Goal: Information Seeking & Learning: Find specific page/section

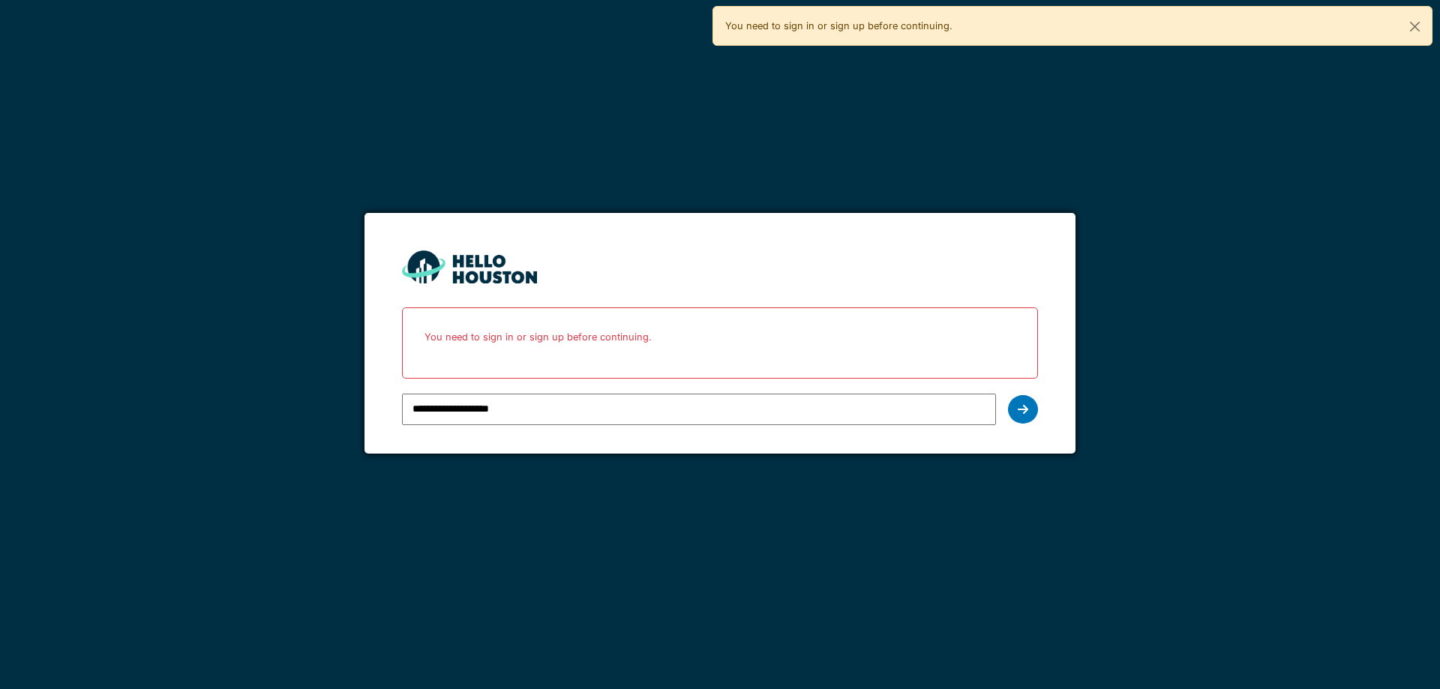
click at [1025, 401] on div at bounding box center [1023, 409] width 30 height 29
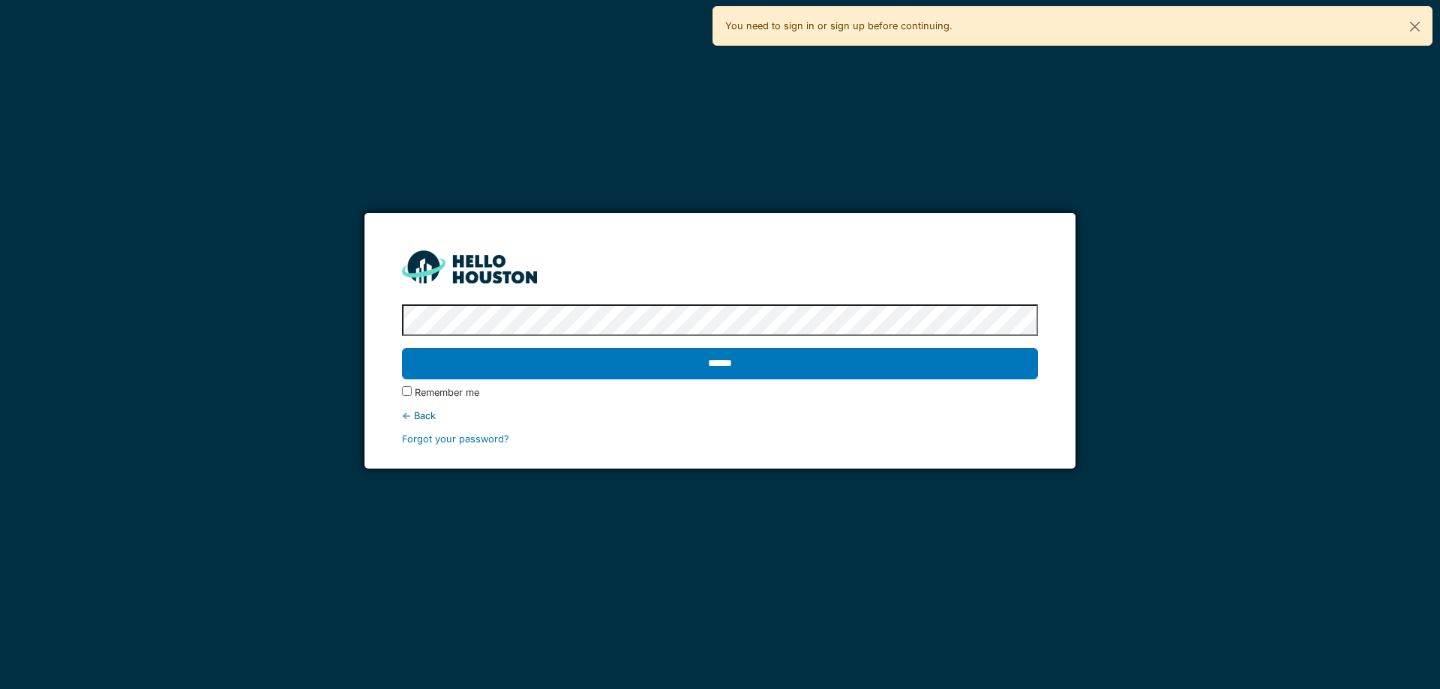
click at [856, 366] on input "******" at bounding box center [719, 364] width 635 height 32
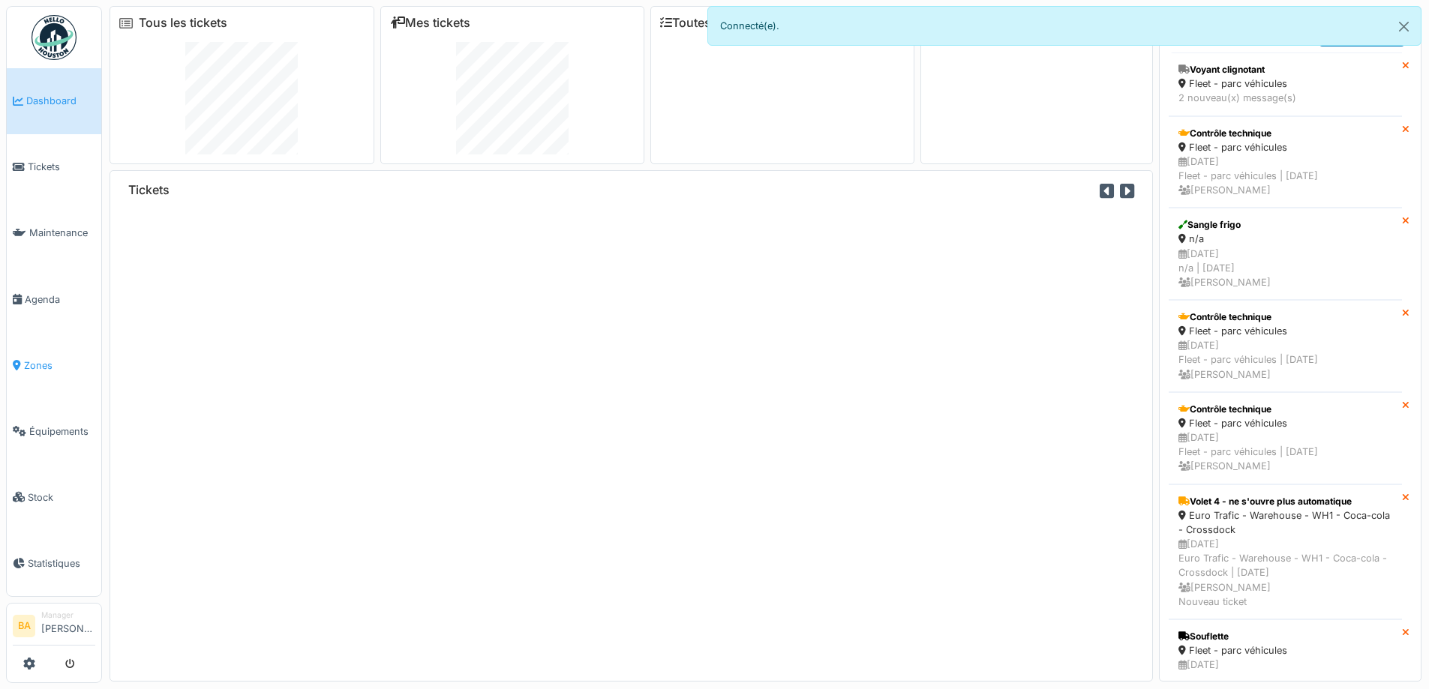
click at [51, 359] on span "Zones" at bounding box center [59, 366] width 71 height 14
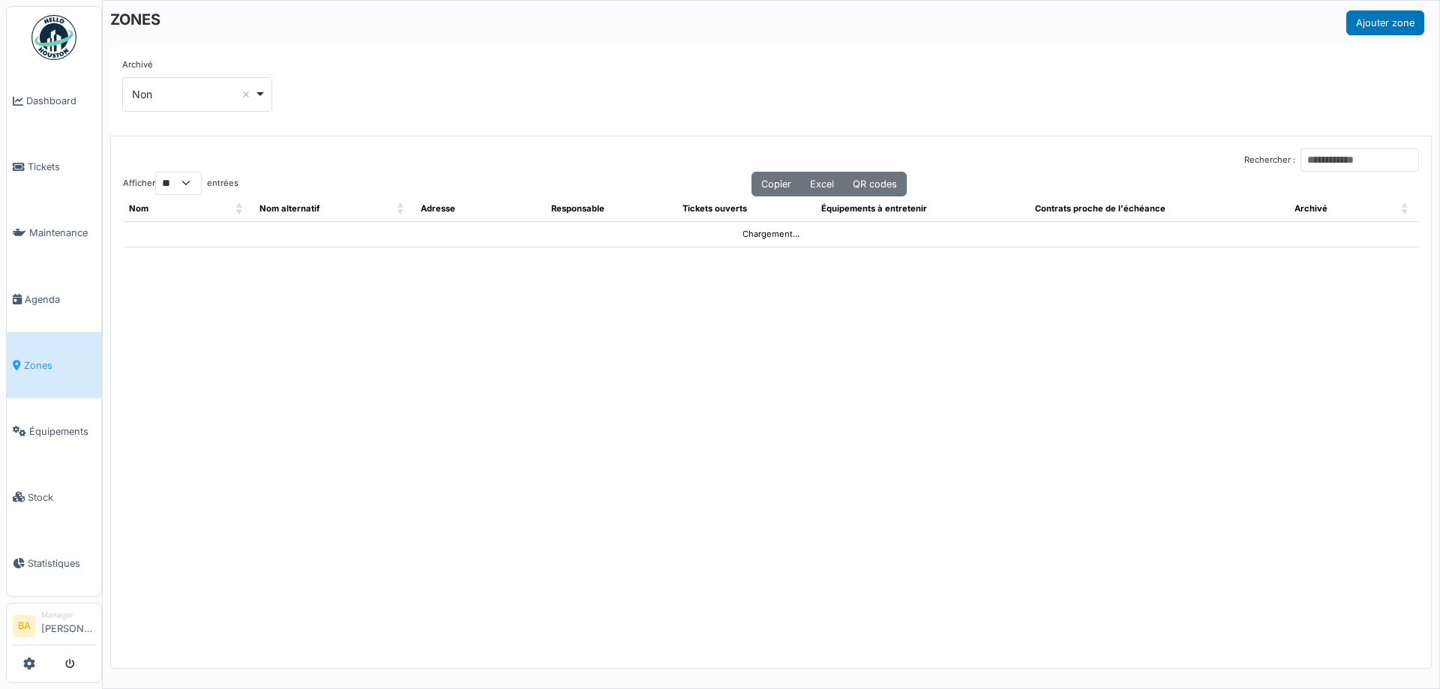
select select "**"
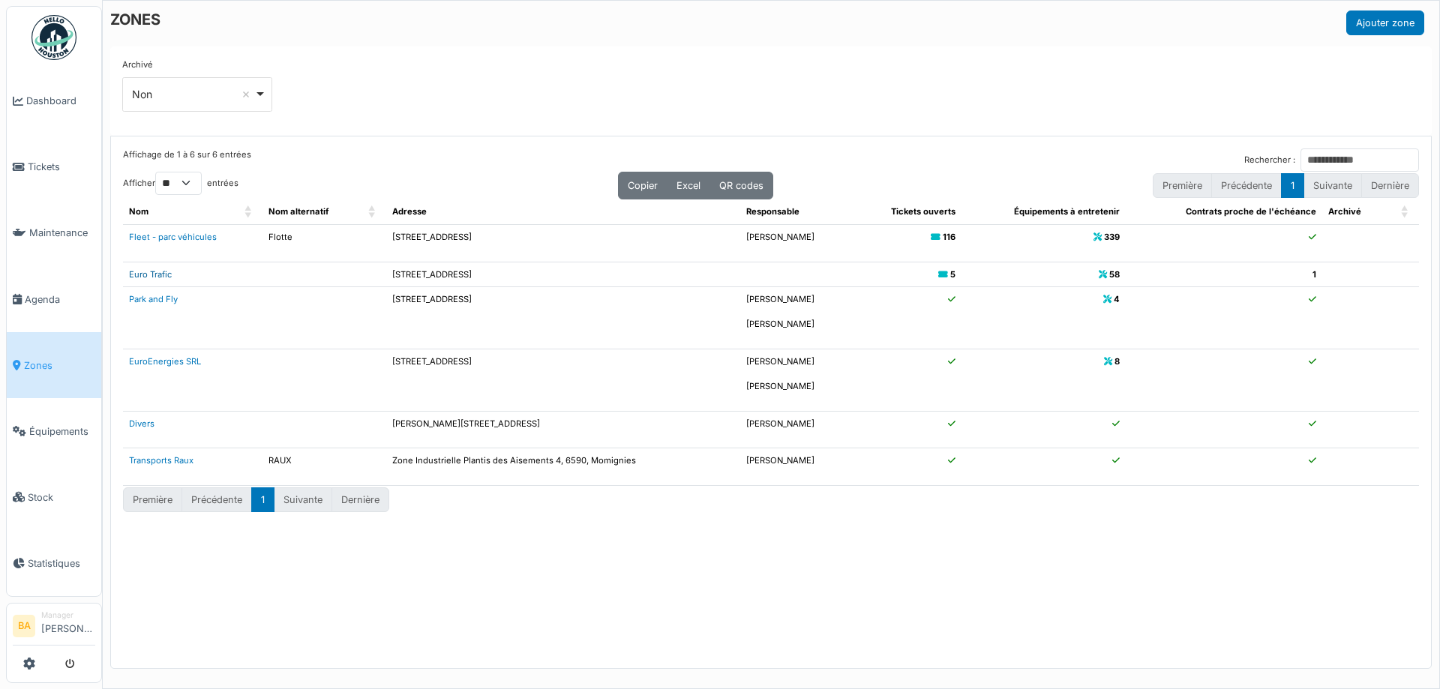
click at [146, 272] on link "Euro Trafic" at bounding box center [150, 274] width 43 height 11
click at [26, 160] on li "Tickets" at bounding box center [54, 167] width 83 height 14
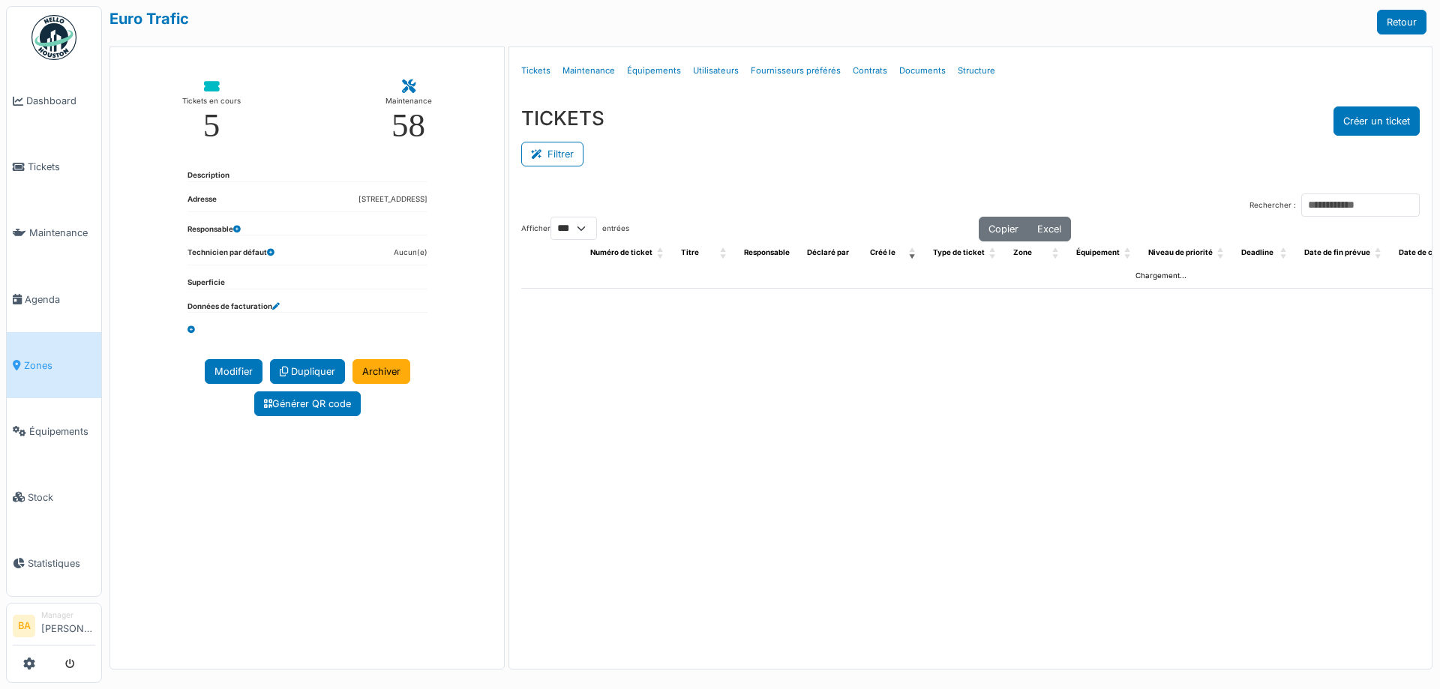
select select "***"
click at [906, 72] on link "Documents" at bounding box center [922, 70] width 59 height 35
select select "***"
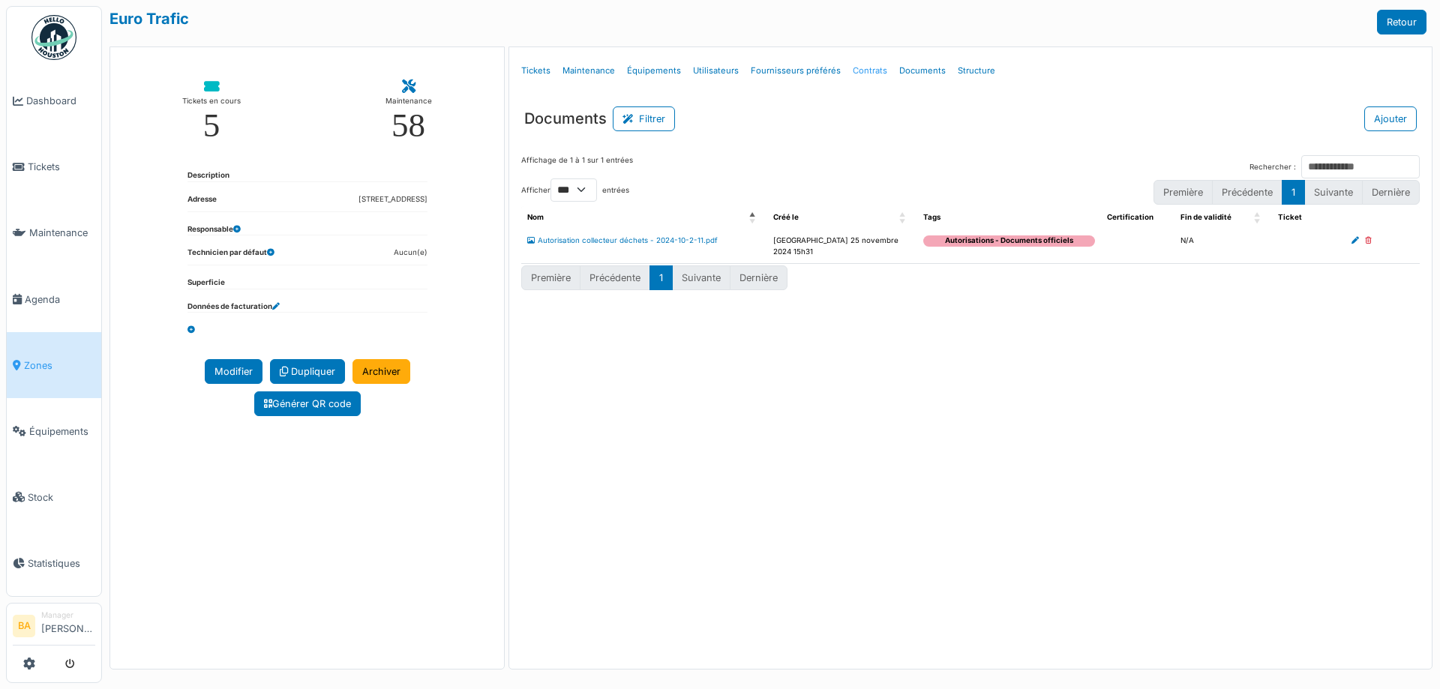
click at [857, 68] on link "Contrats" at bounding box center [870, 70] width 47 height 35
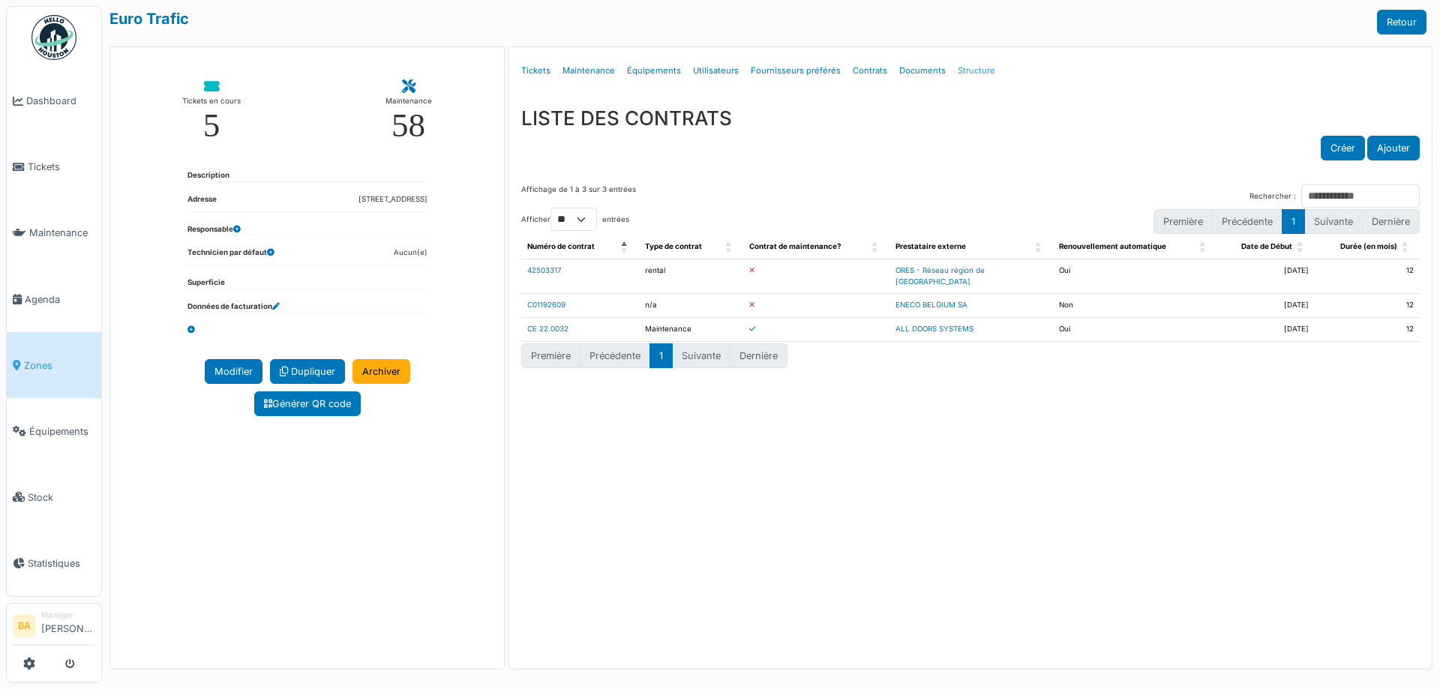
click at [956, 72] on link "Structure" at bounding box center [977, 70] width 50 height 35
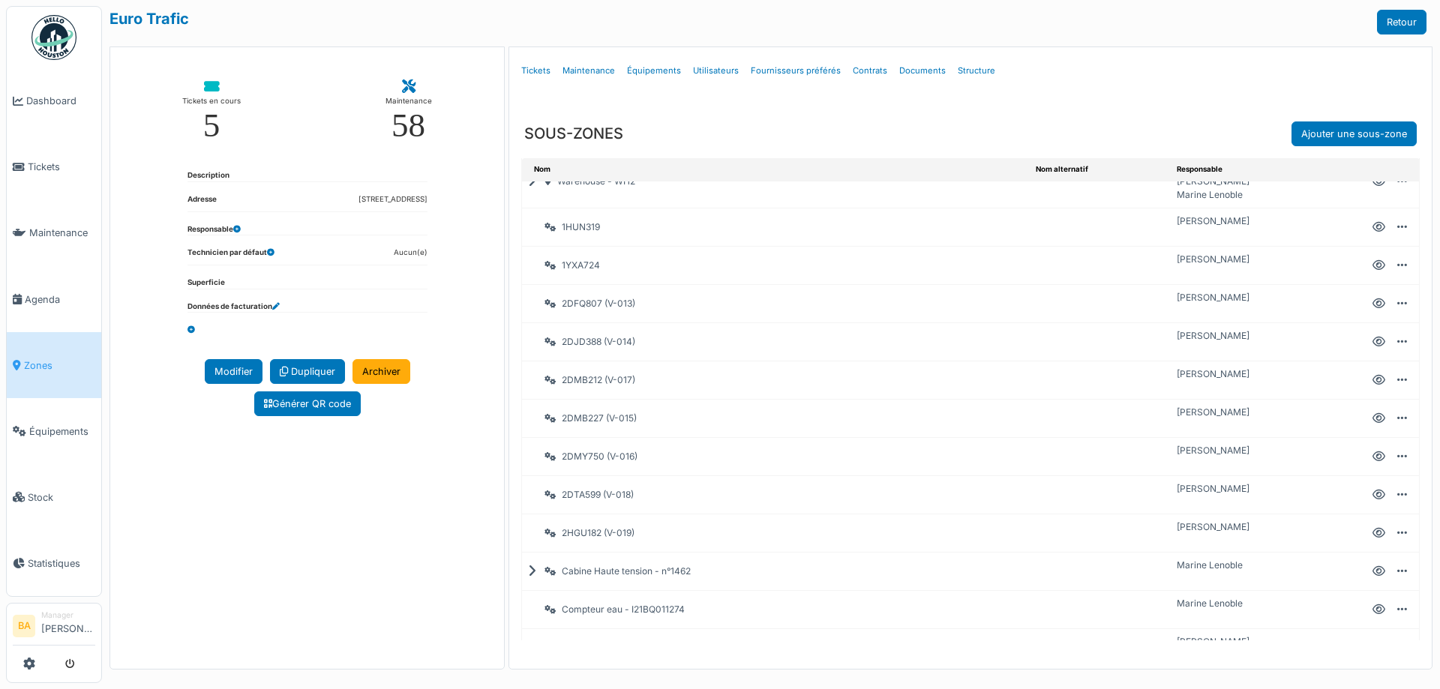
scroll to position [300, 0]
click at [605, 494] on div "Cabine Haute tension - n°1462" at bounding box center [776, 497] width 508 height 26
click at [527, 494] on div "Cabine Haute tension - n°1462" at bounding box center [776, 497] width 508 height 26
click at [1373, 497] on icon at bounding box center [1379, 497] width 13 height 1
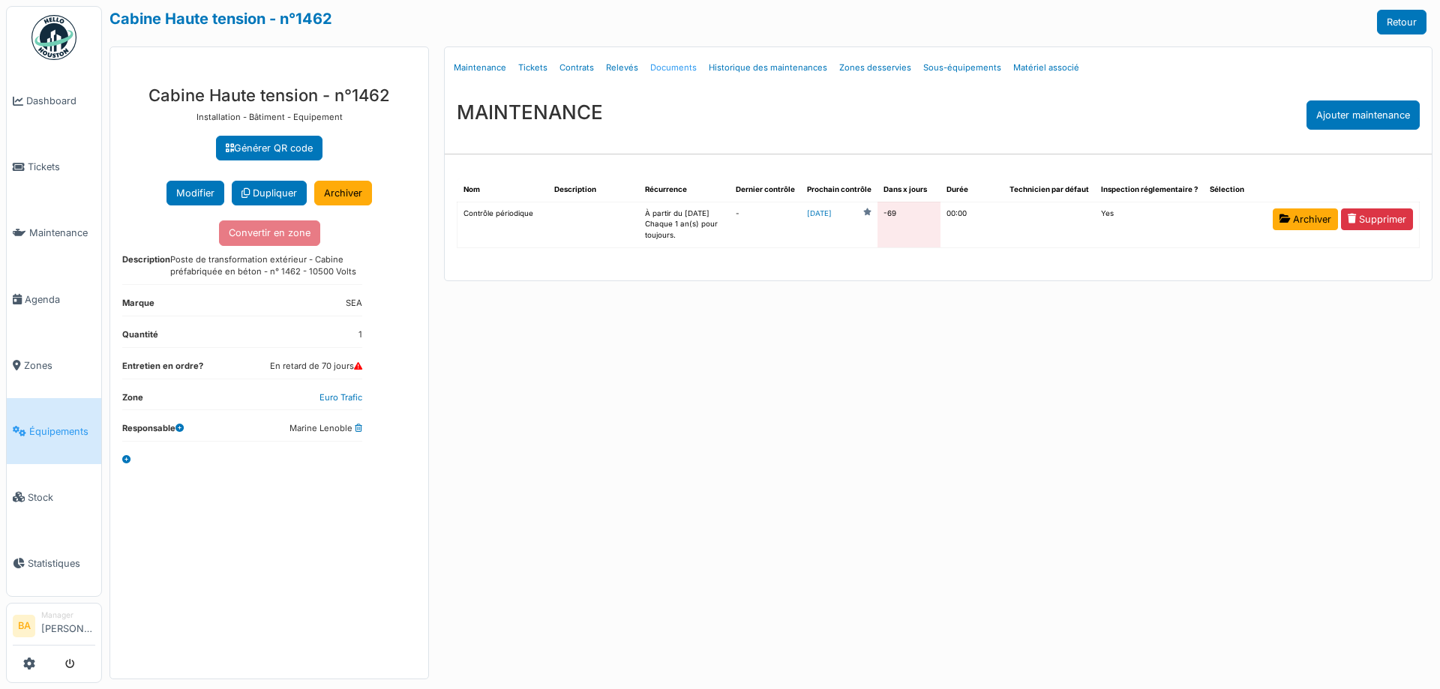
click at [671, 68] on link "Documents" at bounding box center [673, 67] width 59 height 35
select select "***"
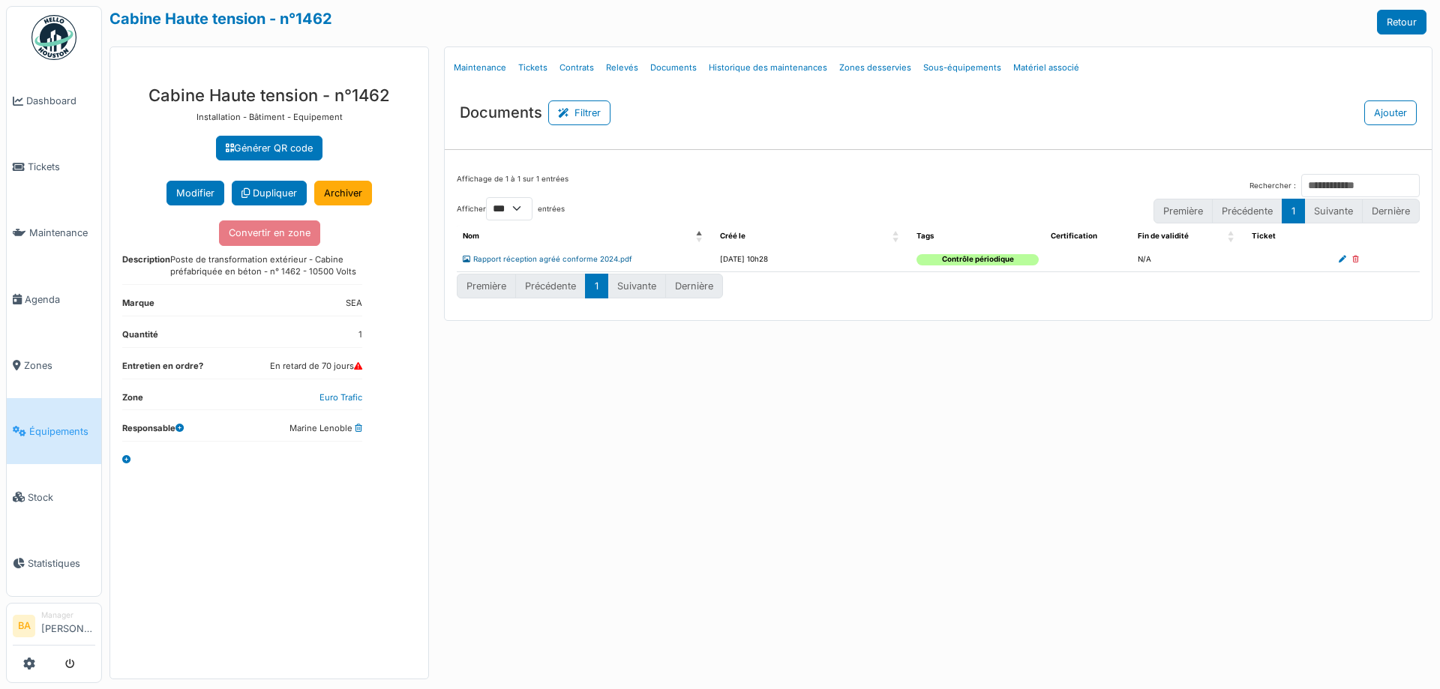
click at [518, 256] on link "Rapport réception agréé conforme 2024.pdf" at bounding box center [548, 259] width 170 height 8
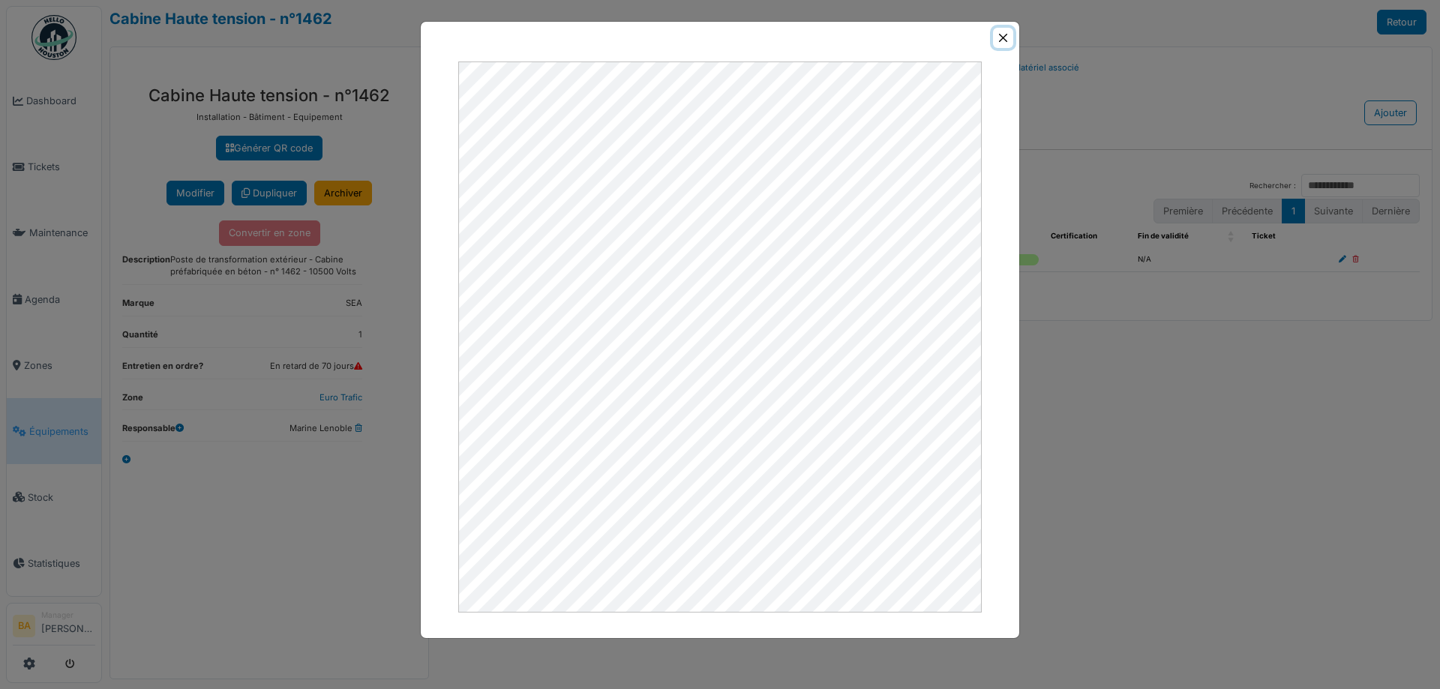
click at [996, 38] on button "Close" at bounding box center [1003, 38] width 20 height 20
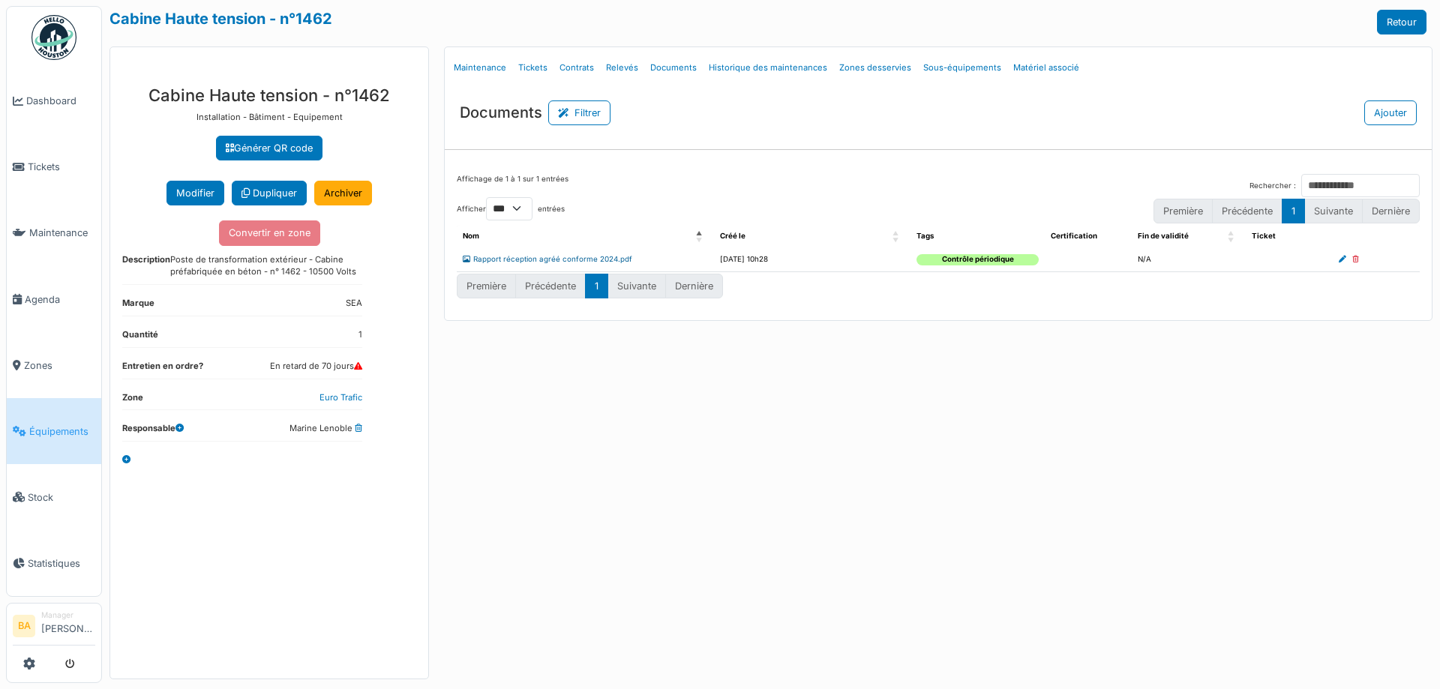
click at [527, 259] on link "Rapport réception agréé conforme 2024.pdf" at bounding box center [548, 259] width 170 height 8
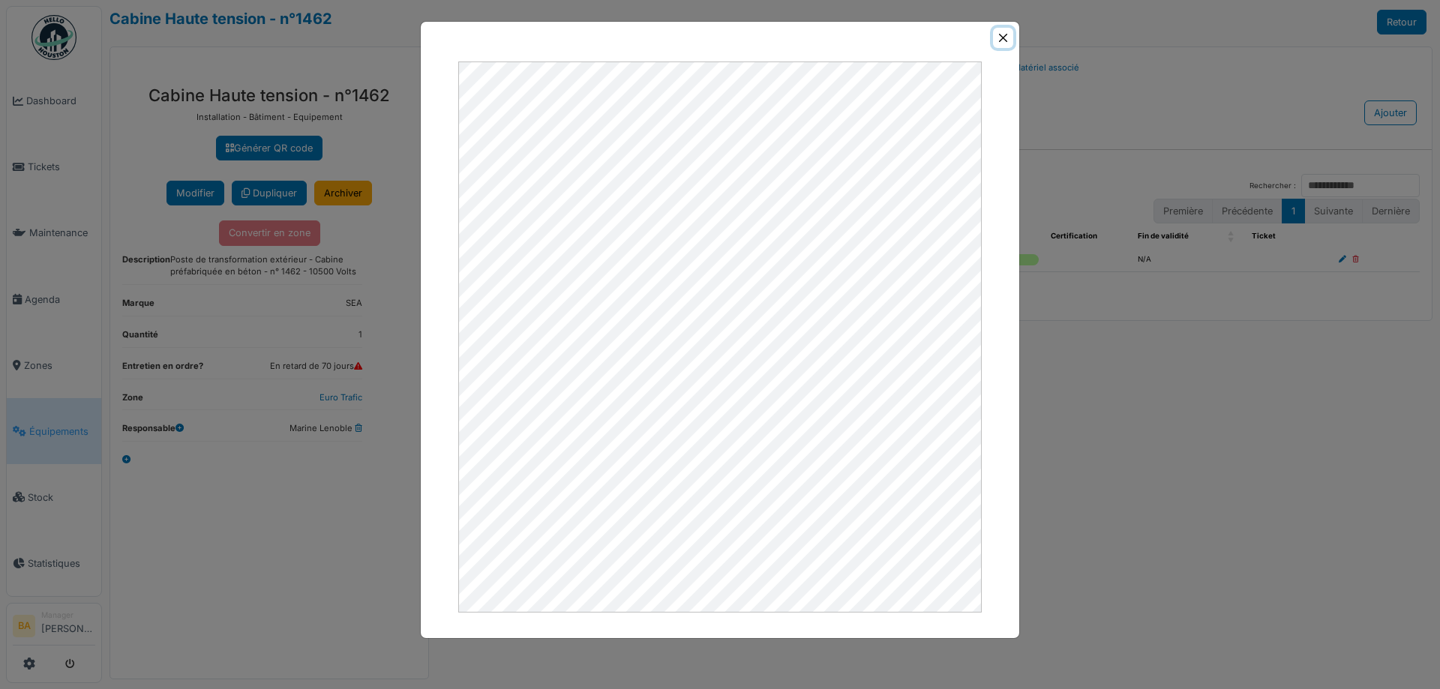
click at [1006, 38] on button "Close" at bounding box center [1003, 38] width 20 height 20
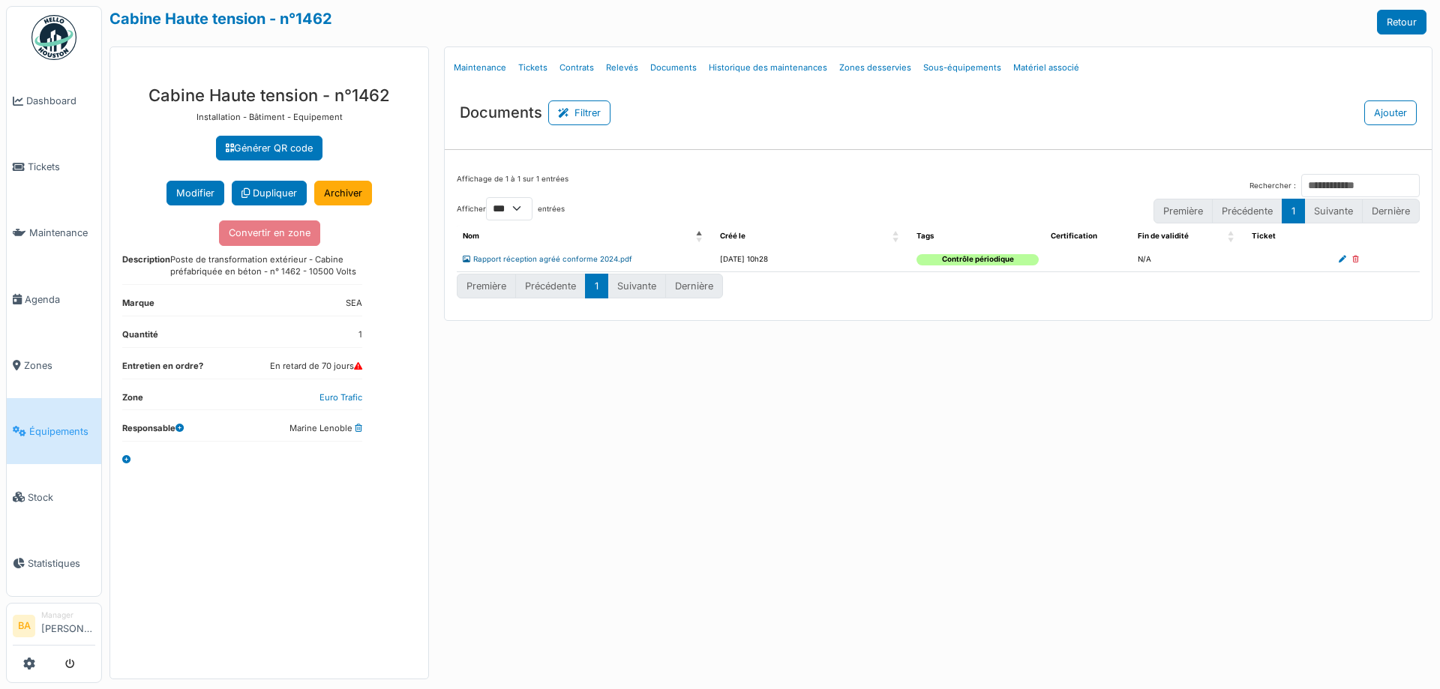
click at [589, 259] on link "Rapport réception agréé conforme 2024.pdf" at bounding box center [548, 259] width 170 height 8
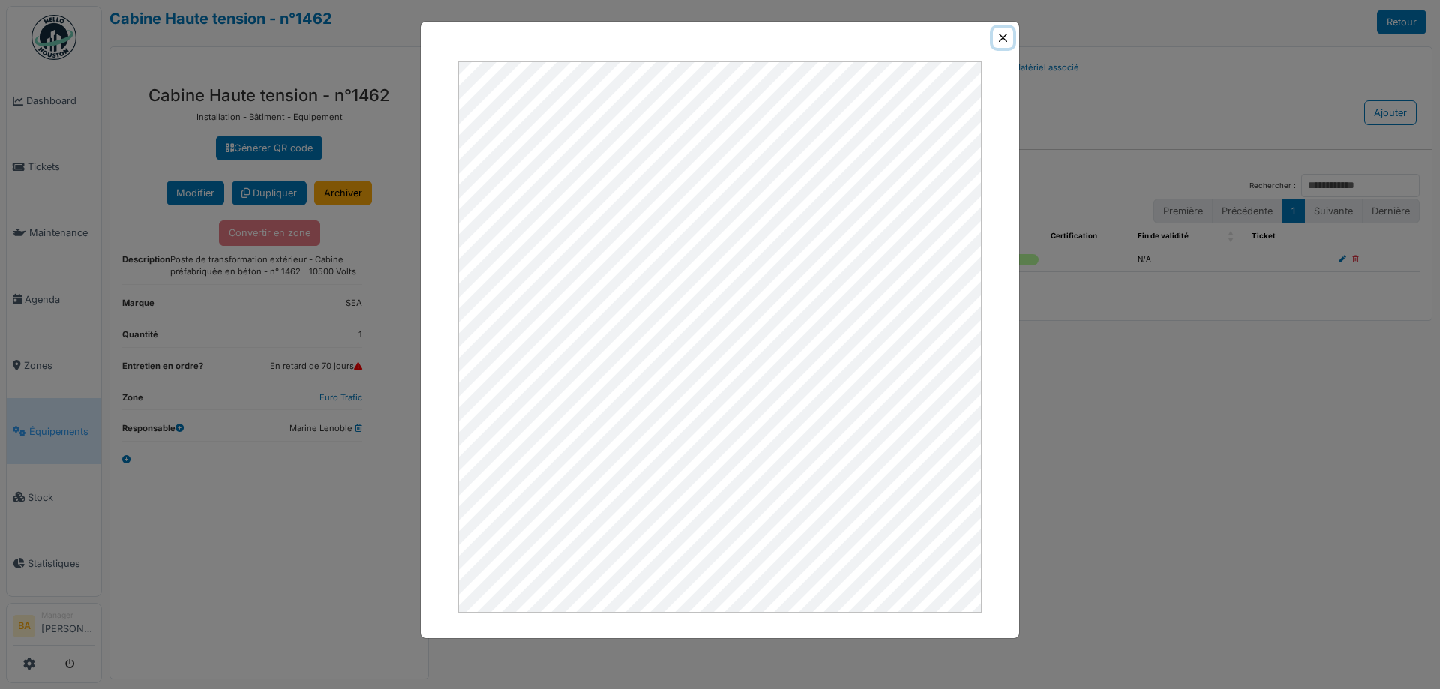
click at [1010, 35] on button "Close" at bounding box center [1003, 38] width 20 height 20
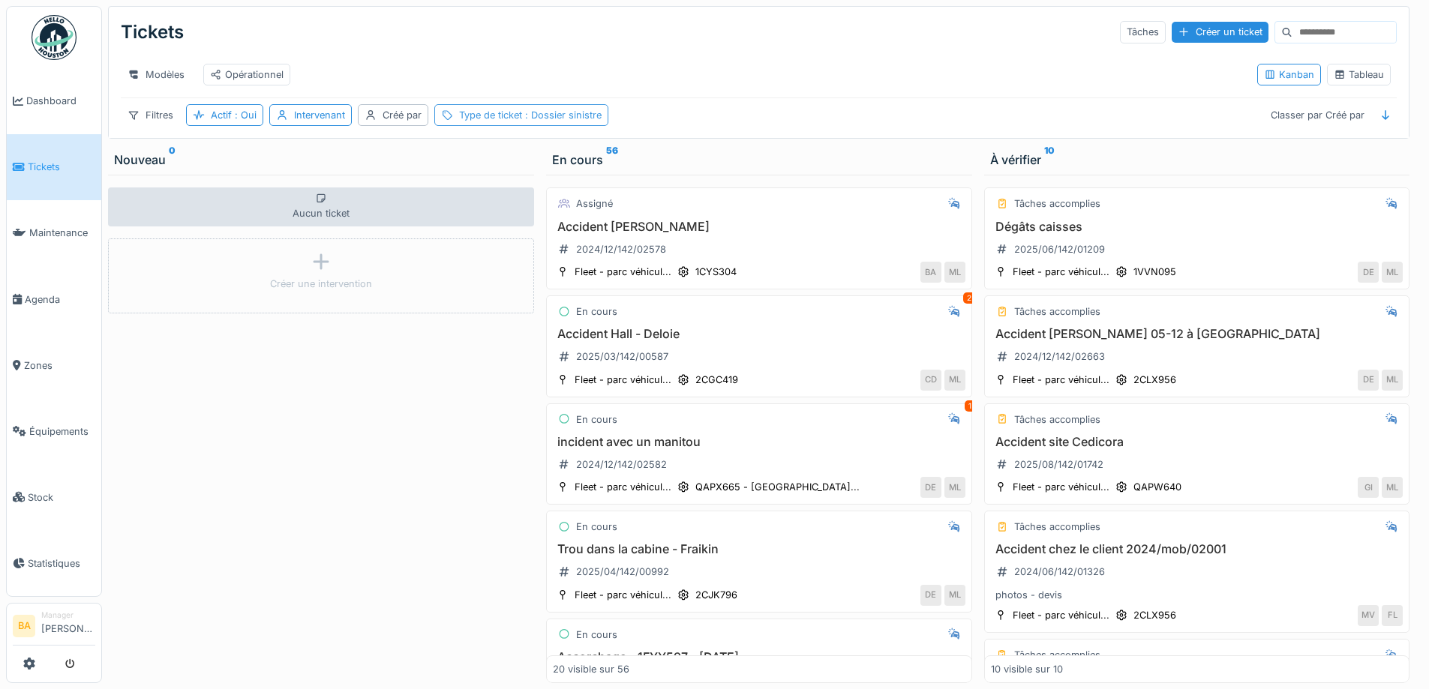
click at [533, 121] on span ": Dossier sinistre" at bounding box center [562, 115] width 80 height 11
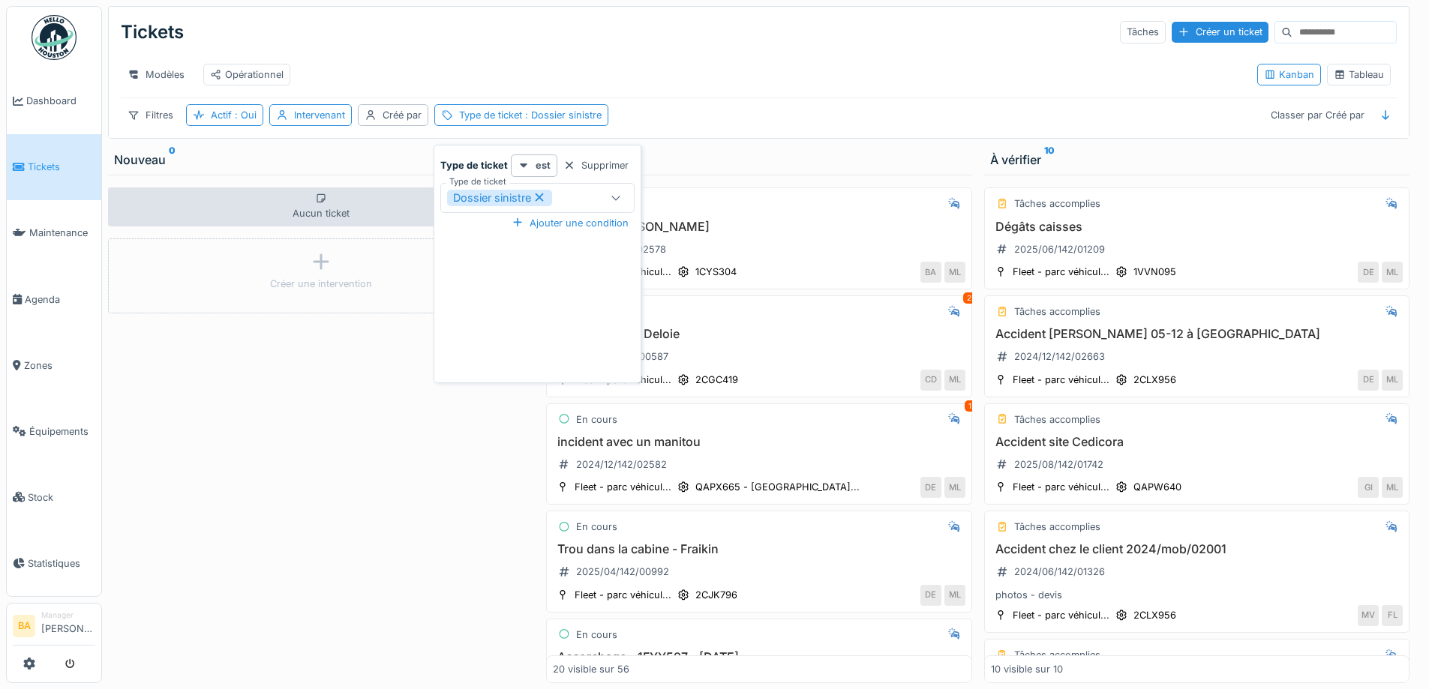
click at [542, 195] on icon at bounding box center [540, 198] width 8 height 8
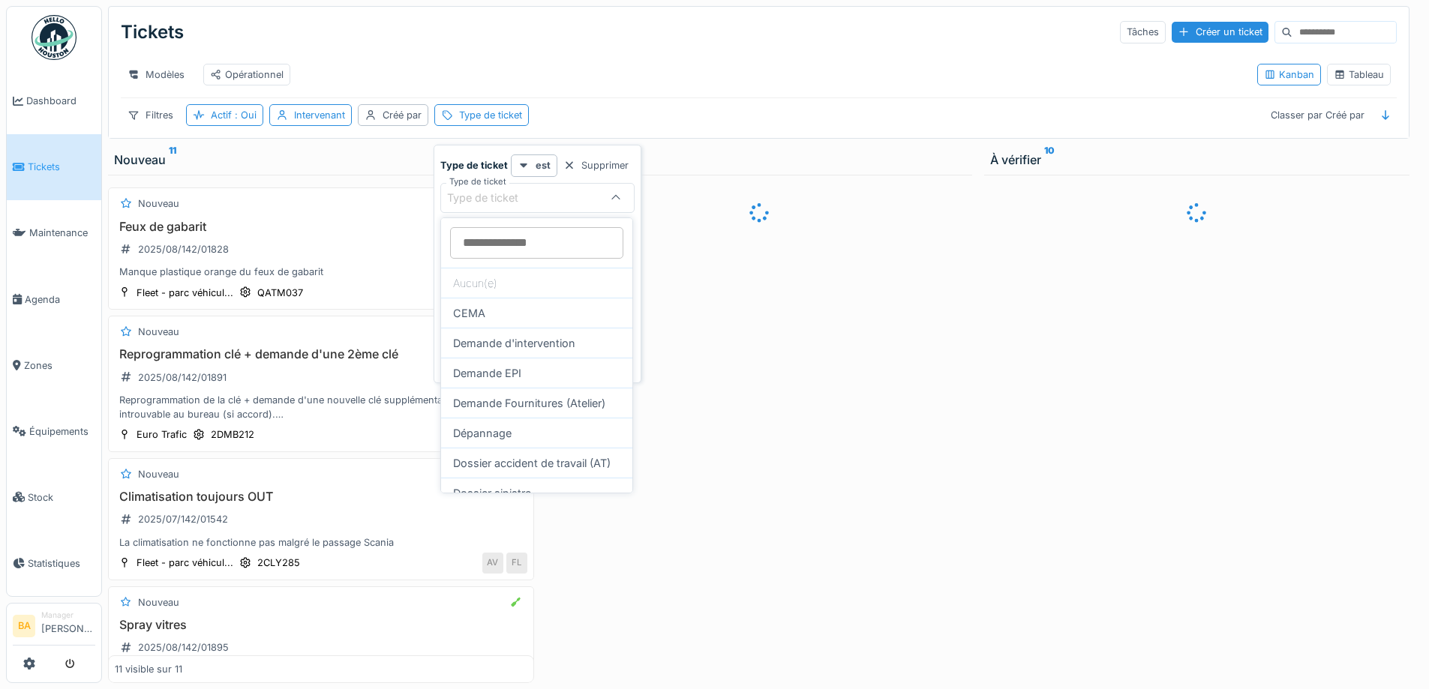
click at [545, 63] on div "Modèles Opérationnel" at bounding box center [683, 75] width 1124 height 34
